Goal: Information Seeking & Learning: Learn about a topic

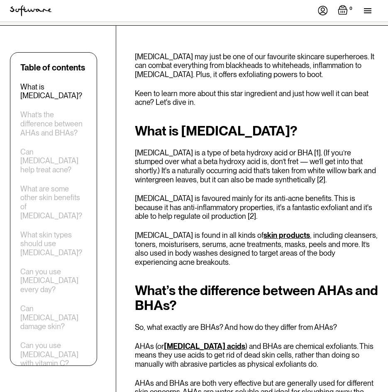
scroll to position [177, 0]
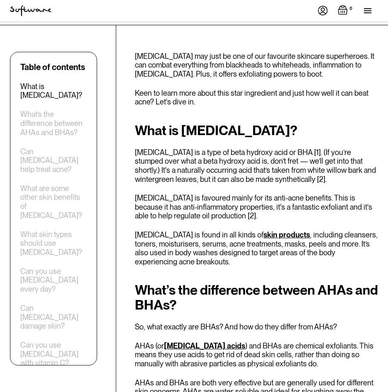
click at [203, 198] on p "[MEDICAL_DATA] is favoured mainly for its anti-acne benefits. This is because i…" at bounding box center [256, 207] width 243 height 27
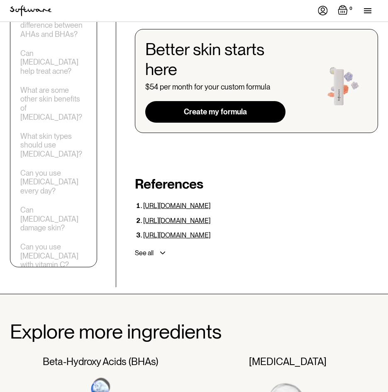
scroll to position [2785, 0]
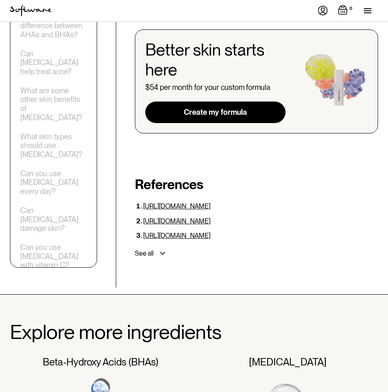
click at [210, 202] on link "[URL][DOMAIN_NAME]" at bounding box center [176, 206] width 67 height 8
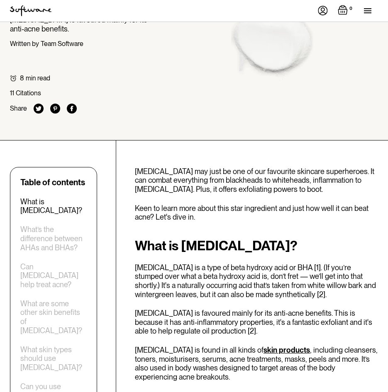
scroll to position [0, 0]
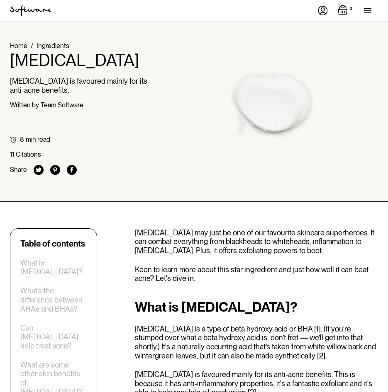
click at [241, 232] on p "[MEDICAL_DATA] may just be one of our favourite skincare superheroes. It can co…" at bounding box center [256, 242] width 243 height 27
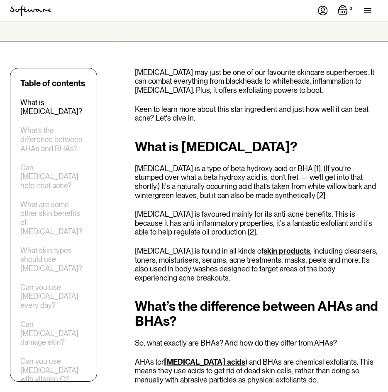
scroll to position [162, 0]
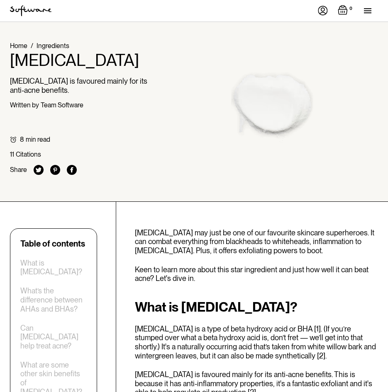
click at [204, 247] on p "[MEDICAL_DATA] may just be one of our favourite skincare superheroes. It can co…" at bounding box center [256, 242] width 243 height 27
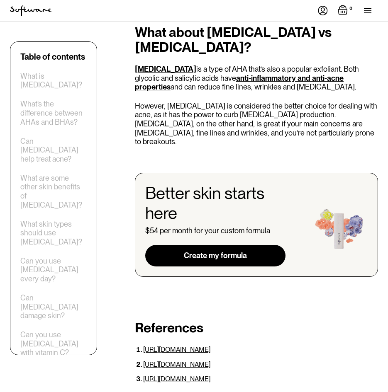
scroll to position [2640, 0]
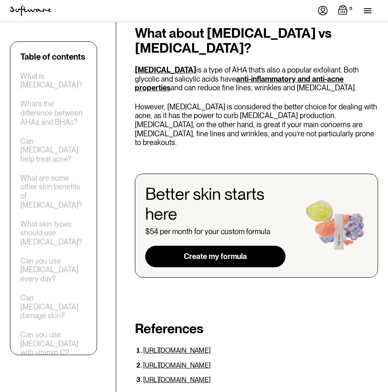
click at [183, 347] on link "[URL][DOMAIN_NAME]" at bounding box center [176, 351] width 67 height 8
